Goal: Information Seeking & Learning: Learn about a topic

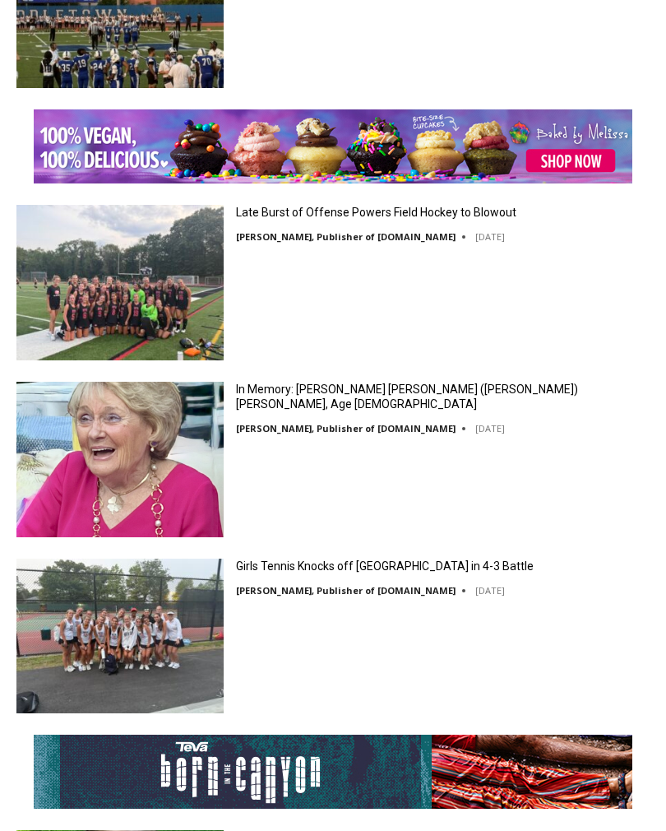
scroll to position [3357, 0]
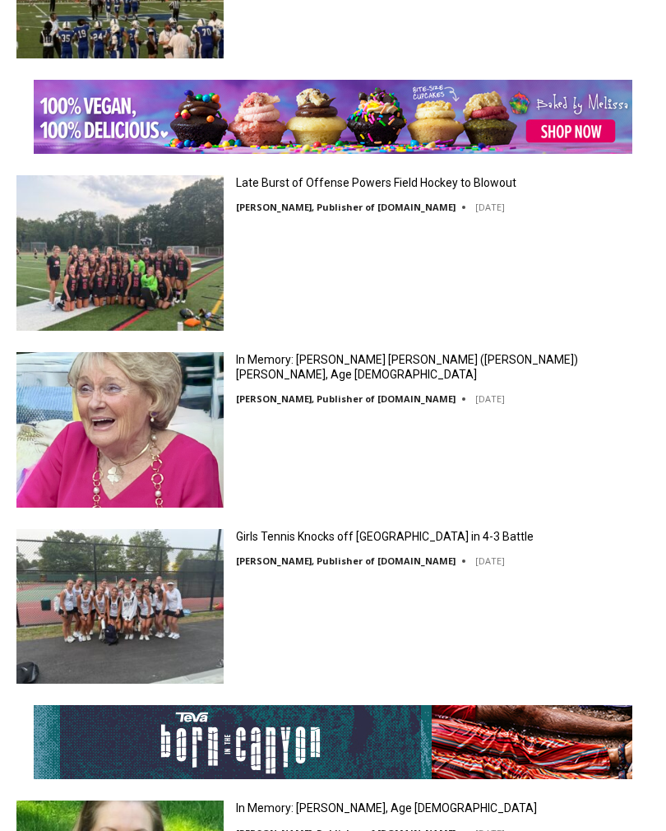
click at [572, 446] on div "In Memory: Maureen Catherine (Devlin) Koecheler, Age 83 Jay Sears, Publisher of…" at bounding box center [333, 435] width 666 height 166
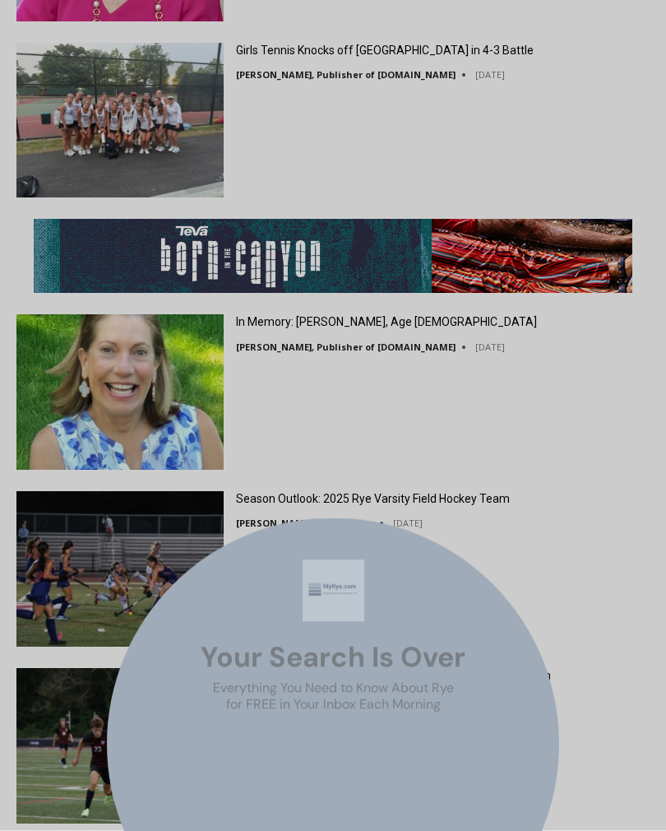
scroll to position [3843, 0]
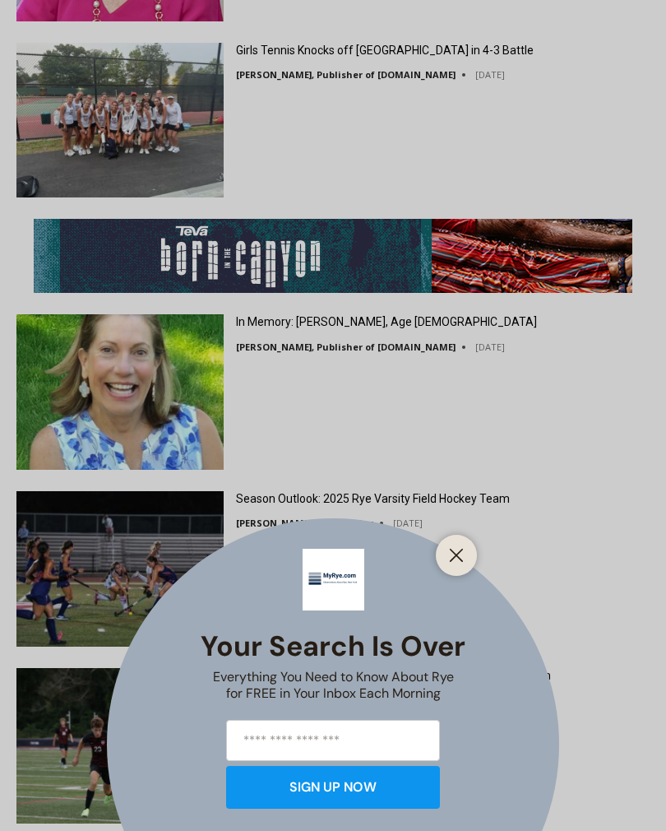
click at [456, 562] on icon "Close" at bounding box center [456, 555] width 15 height 15
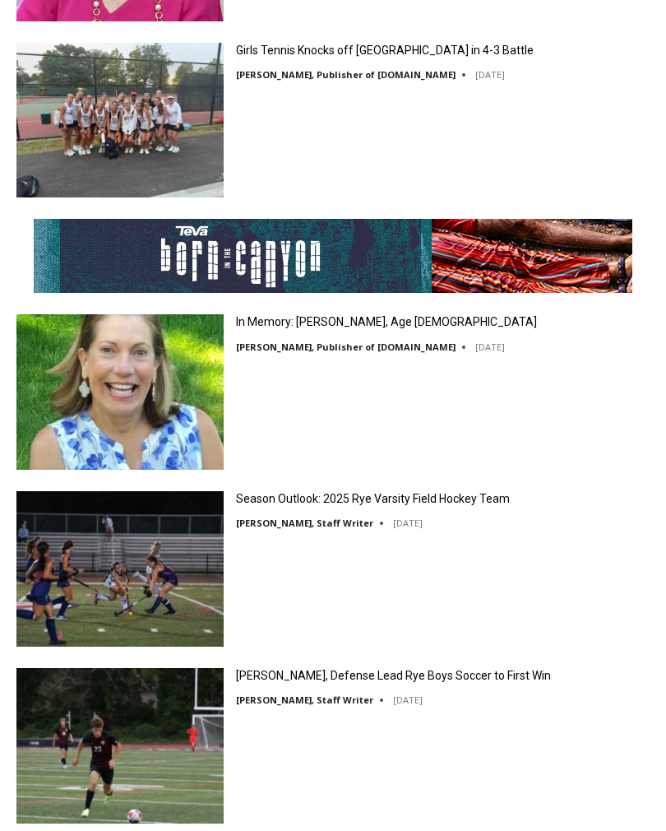
click at [446, 329] on link "In Memory: Maryanne Bardwil Lynch, Age 72" at bounding box center [386, 321] width 301 height 15
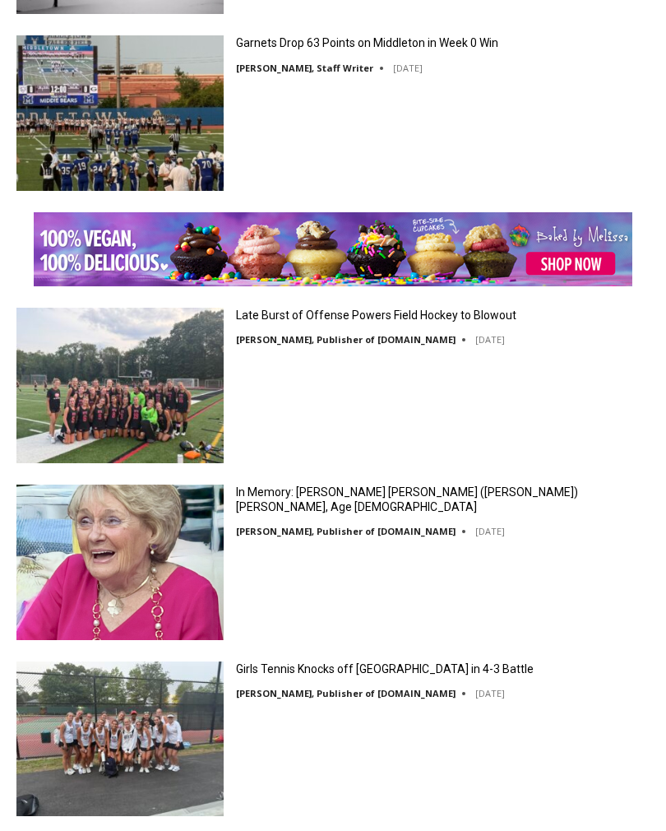
scroll to position [3224, 0]
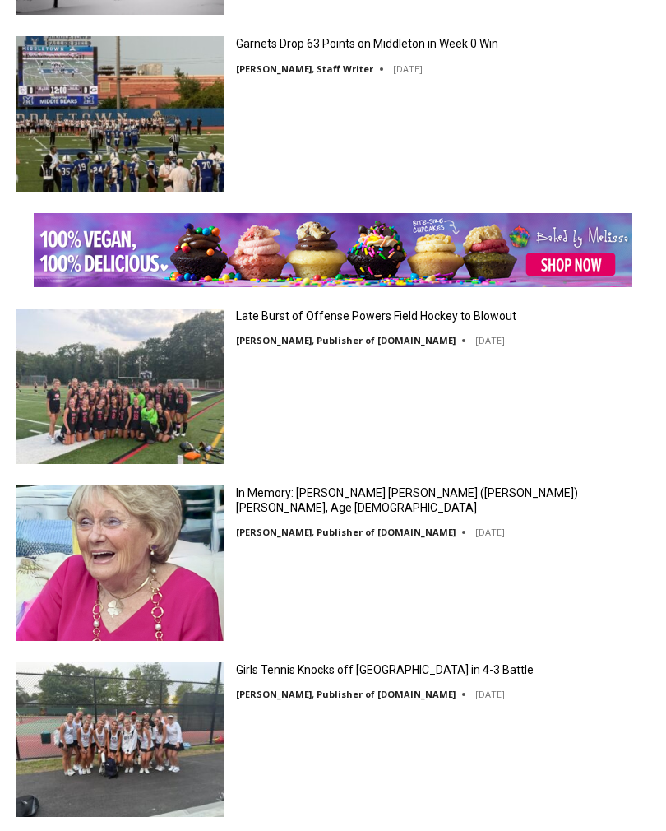
click at [359, 505] on link "In Memory: Maureen Catherine (Devlin) Koecheler, Age 83" at bounding box center [443, 500] width 414 height 30
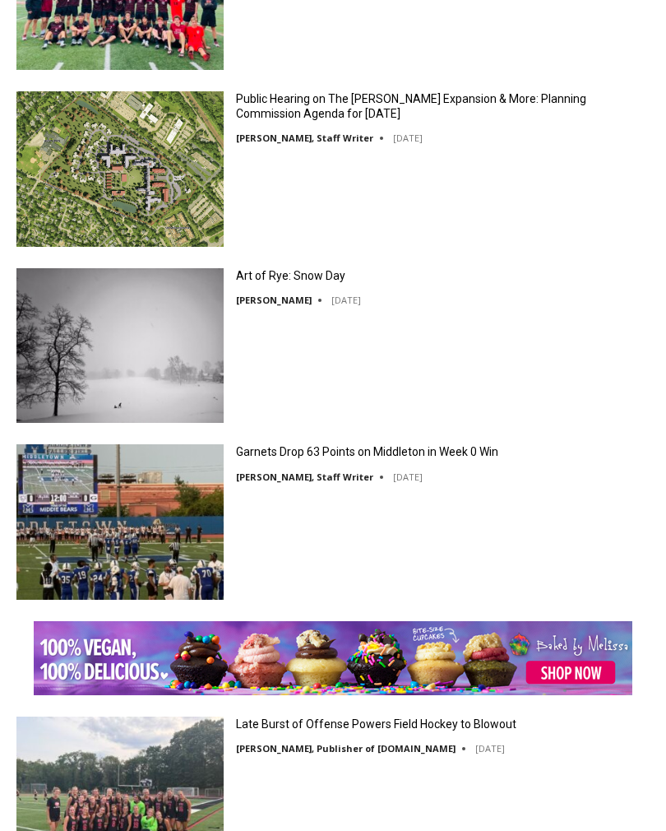
scroll to position [2810, 0]
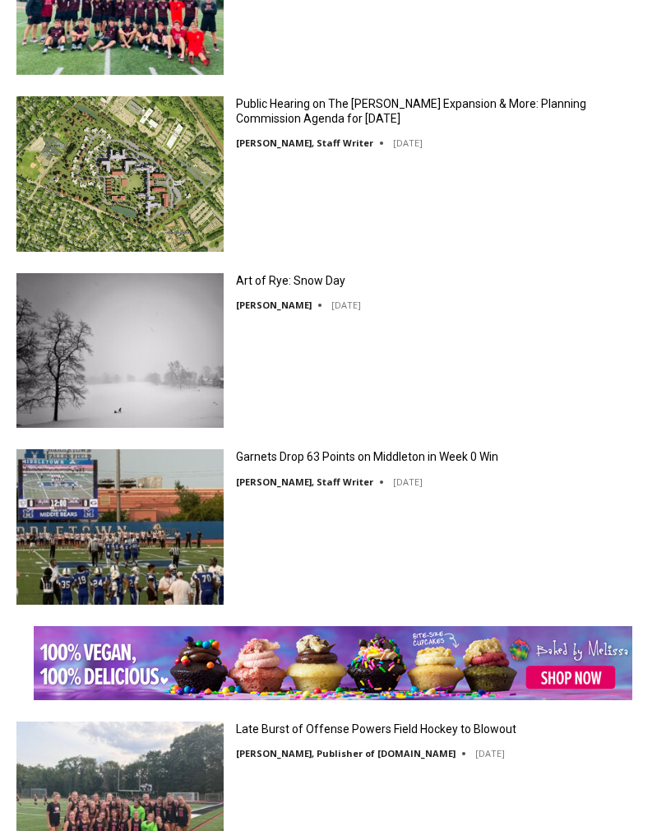
click at [304, 278] on link "Art of Rye: Snow Day" at bounding box center [290, 281] width 109 height 15
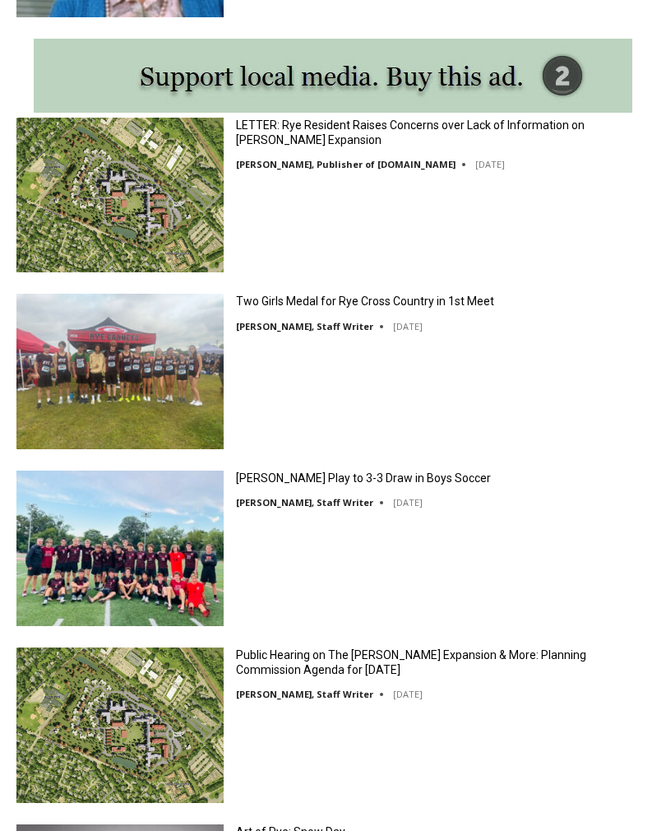
scroll to position [2266, 0]
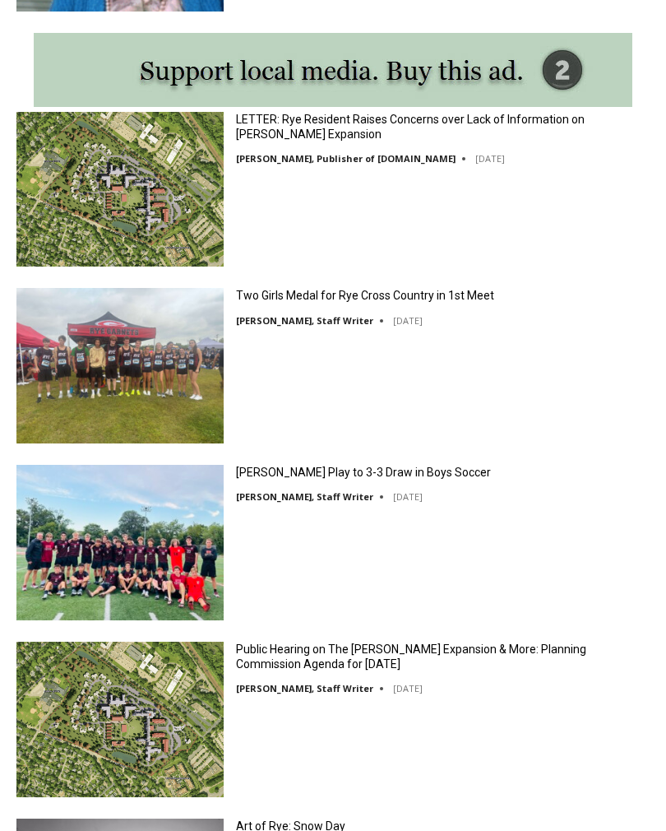
click at [440, 662] on link "Public Hearing on The [PERSON_NAME] Expansion & More: Planning Commission Agend…" at bounding box center [443, 656] width 414 height 30
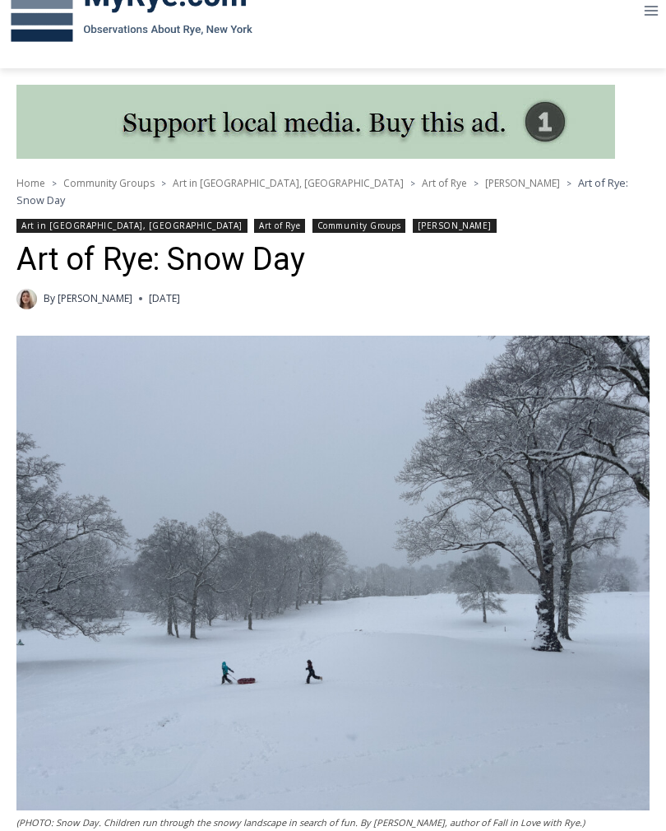
scroll to position [261, 0]
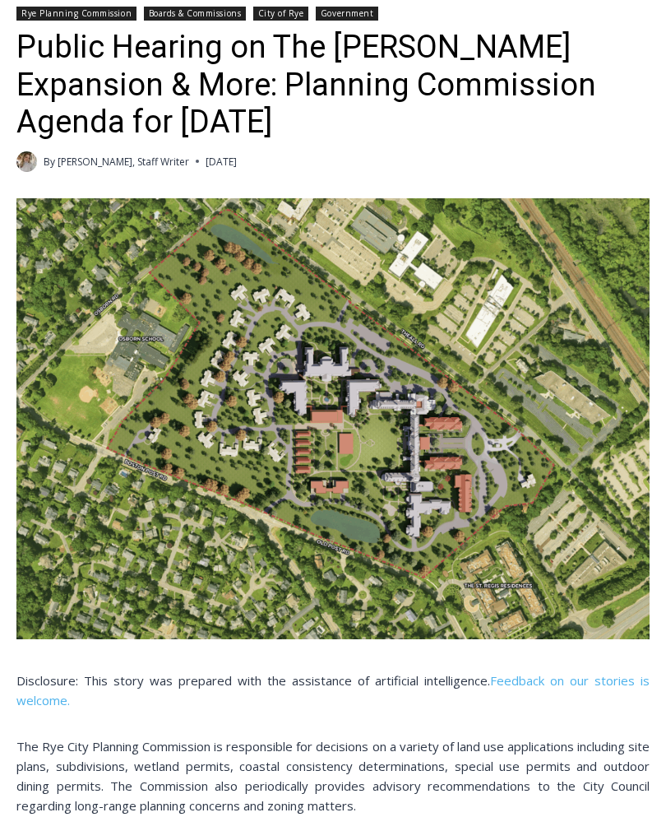
scroll to position [475, 0]
